Goal: Task Accomplishment & Management: Complete application form

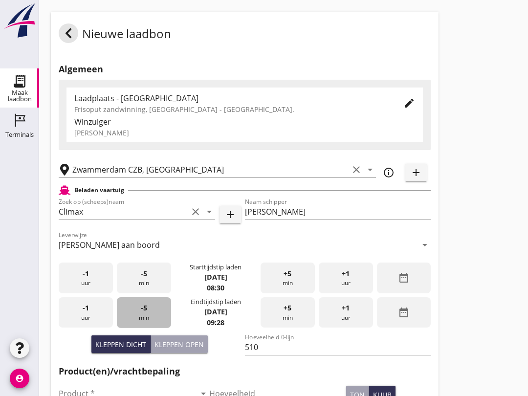
click at [141, 313] on span "-5" at bounding box center [144, 307] width 6 height 11
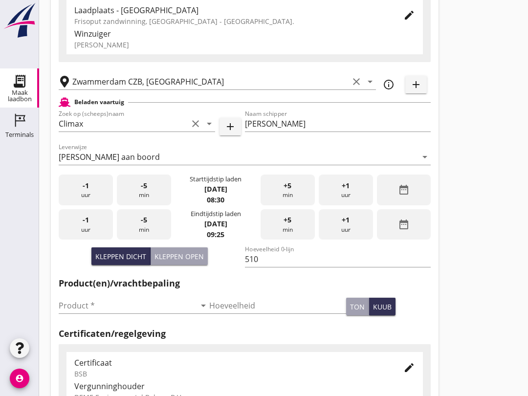
click at [106, 313] on input "Product *" at bounding box center [127, 305] width 137 height 16
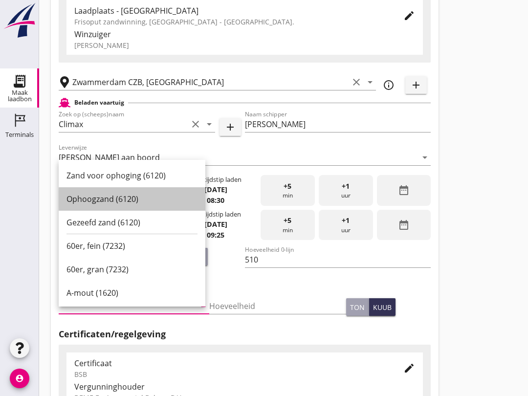
click at [140, 193] on div "Ophoogzand (6120)" at bounding box center [131, 199] width 131 height 12
type input "Ophoogzand (6120)"
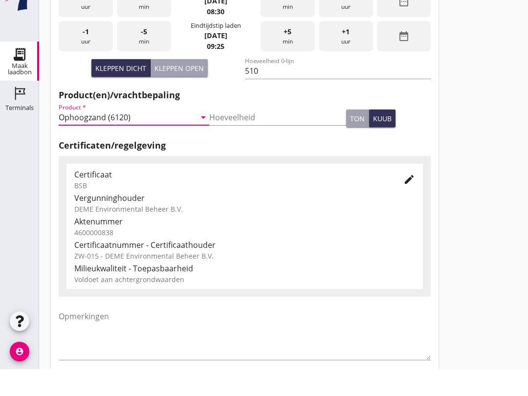
scroll to position [311, 0]
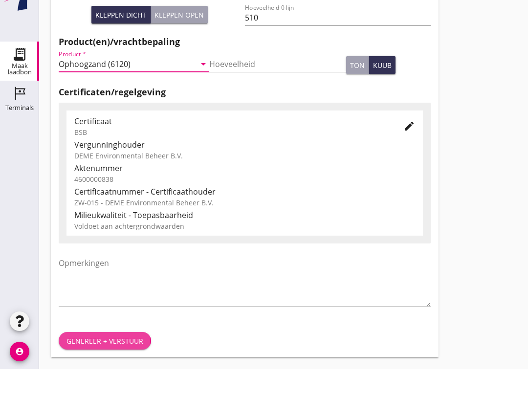
click at [117, 362] on div "Genereer + verstuur" at bounding box center [104, 367] width 77 height 10
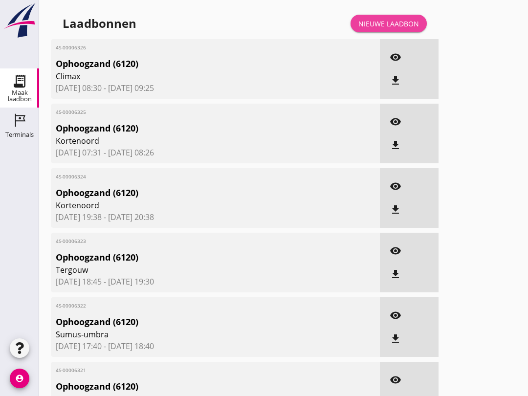
click at [397, 25] on link "Nieuwe laadbon" at bounding box center [388, 24] width 76 height 18
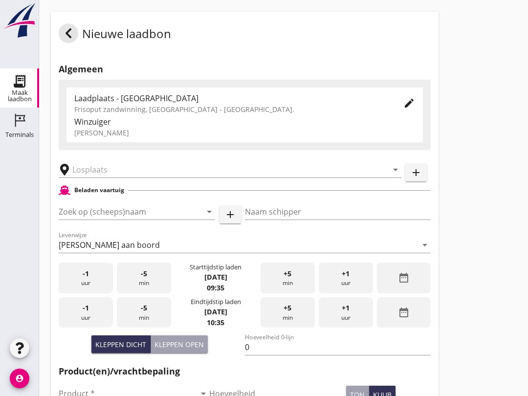
click at [109, 219] on input "Zoek op (scheeps)naam" at bounding box center [123, 212] width 129 height 16
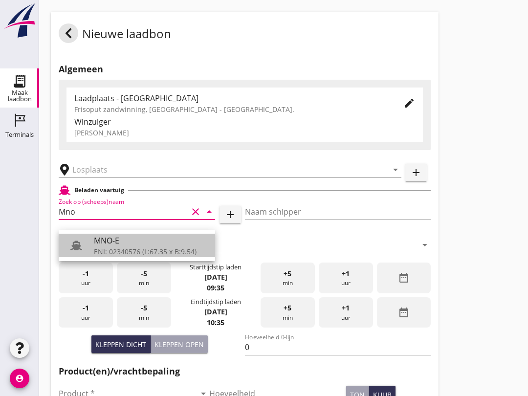
click at [143, 248] on div "ENI: 02340576 (L:67.35 x B:9.54)" at bounding box center [150, 251] width 113 height 10
type input "MNO-E"
type input "[PERSON_NAME]"
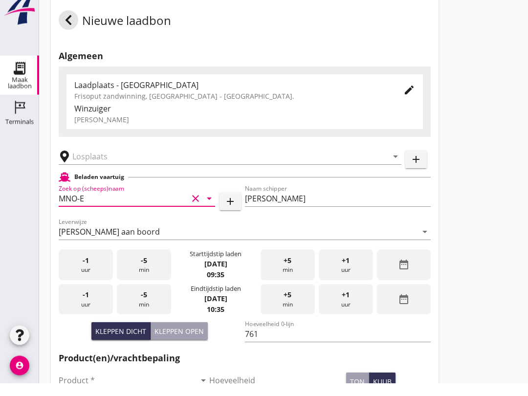
scroll to position [37, 0]
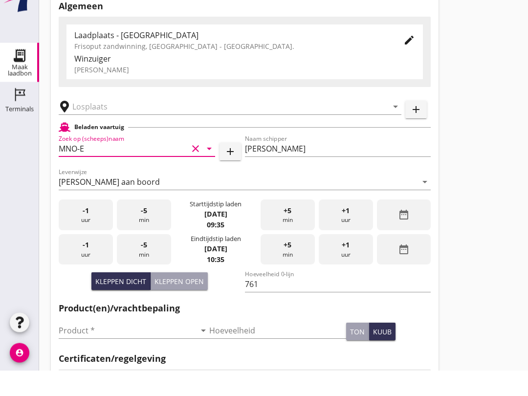
click at [272, 302] on input "761" at bounding box center [338, 310] width 186 height 16
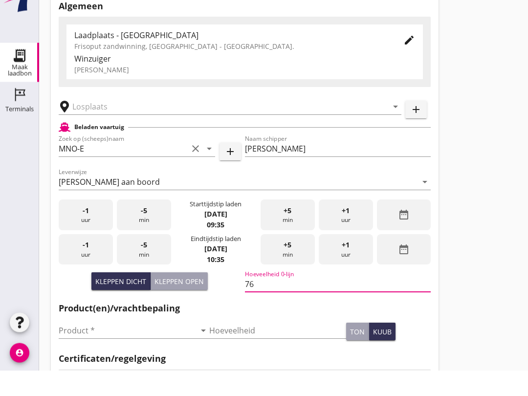
type input "7"
type input "551"
